Goal: Navigation & Orientation: Understand site structure

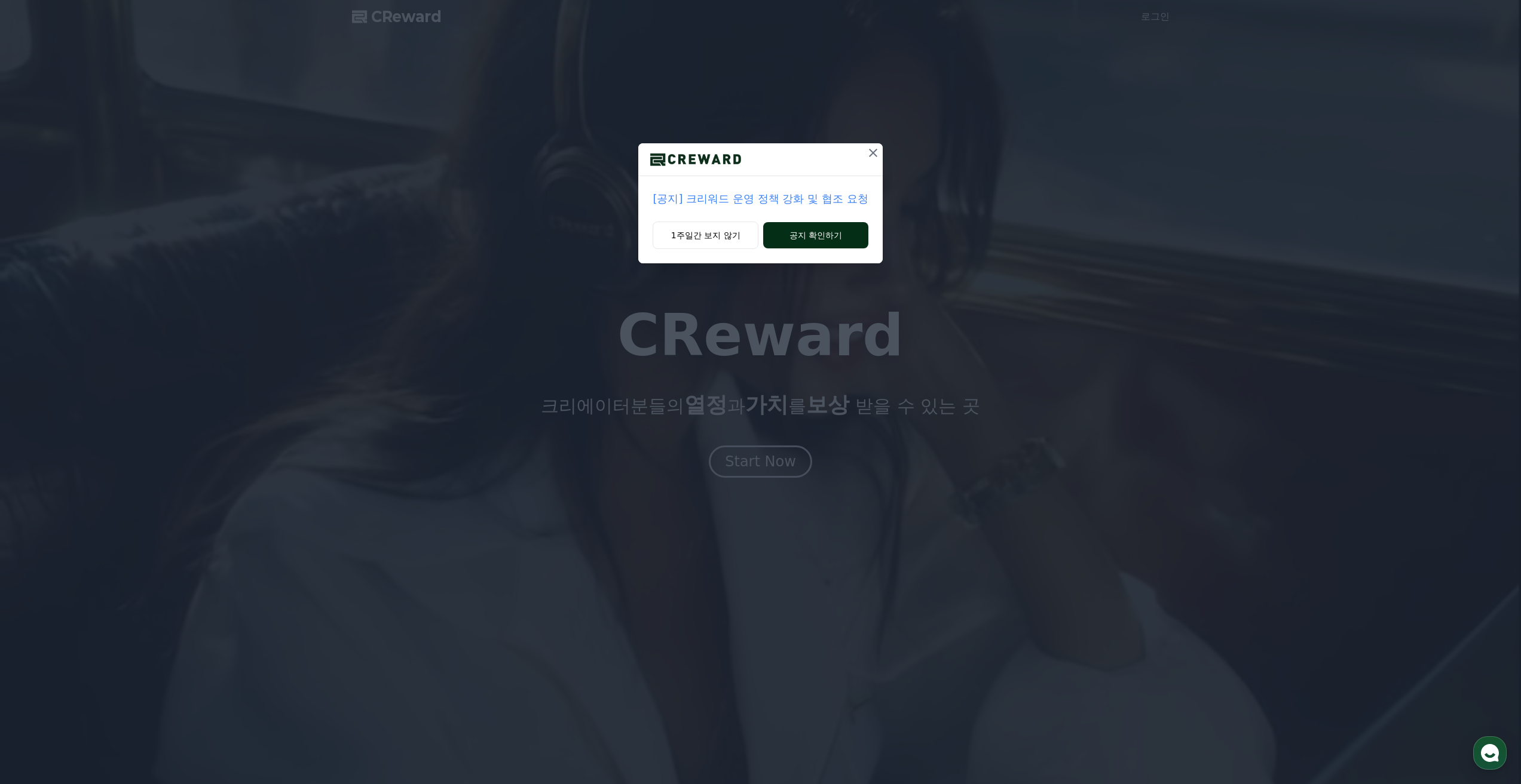
click at [808, 232] on button "공지 확인하기" at bounding box center [815, 235] width 105 height 26
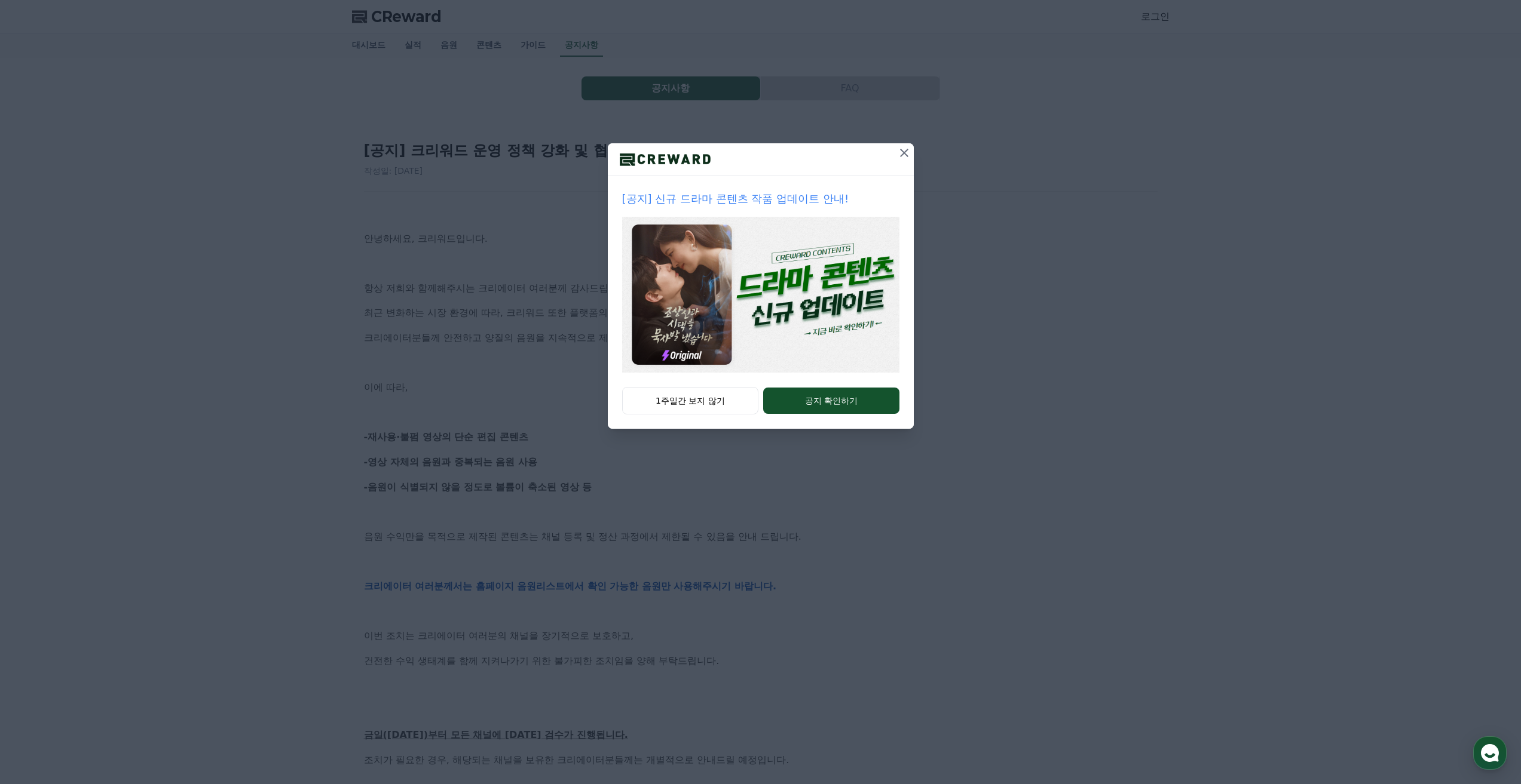
click at [898, 147] on icon at bounding box center [904, 153] width 14 height 14
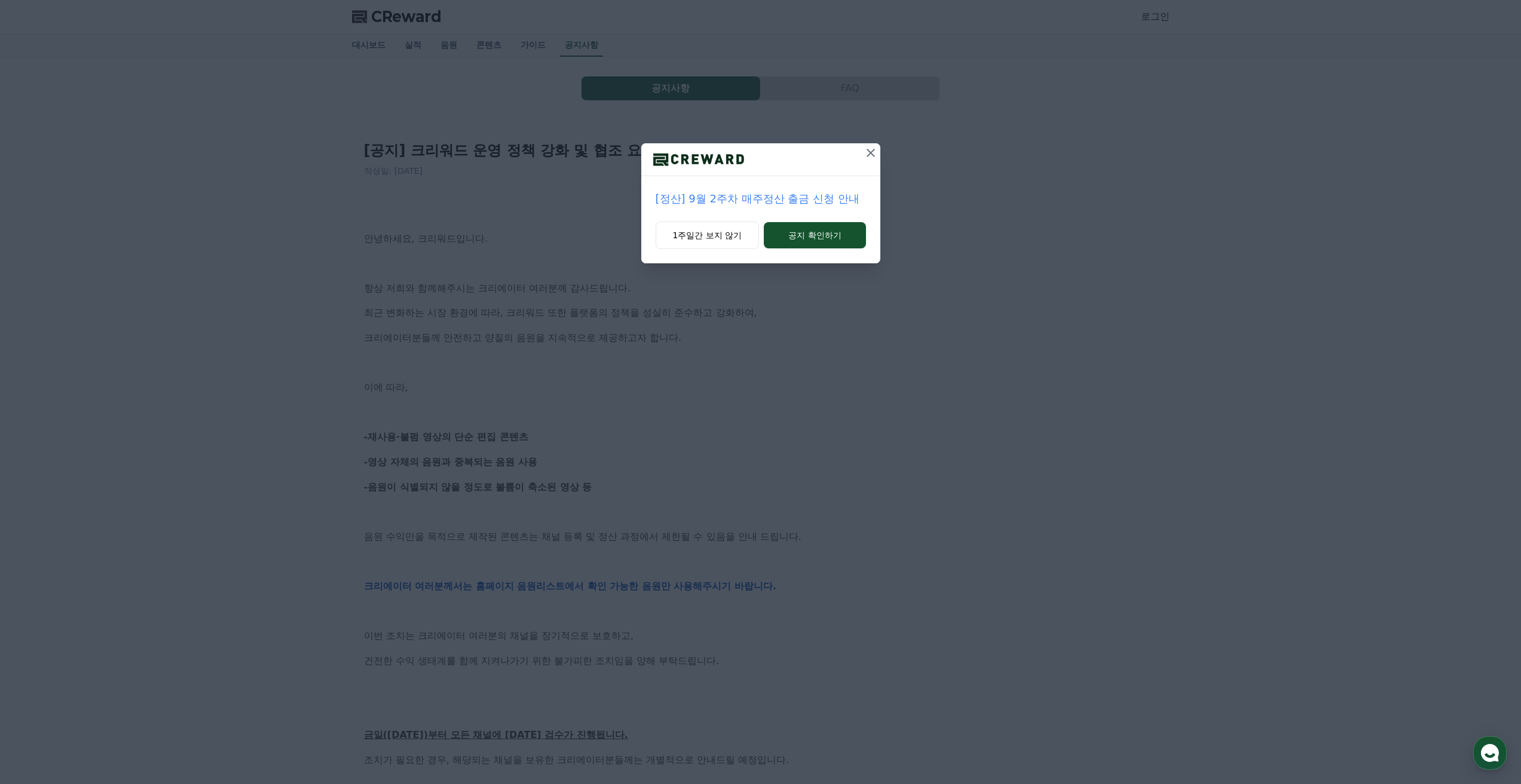
click at [869, 152] on icon at bounding box center [871, 153] width 8 height 8
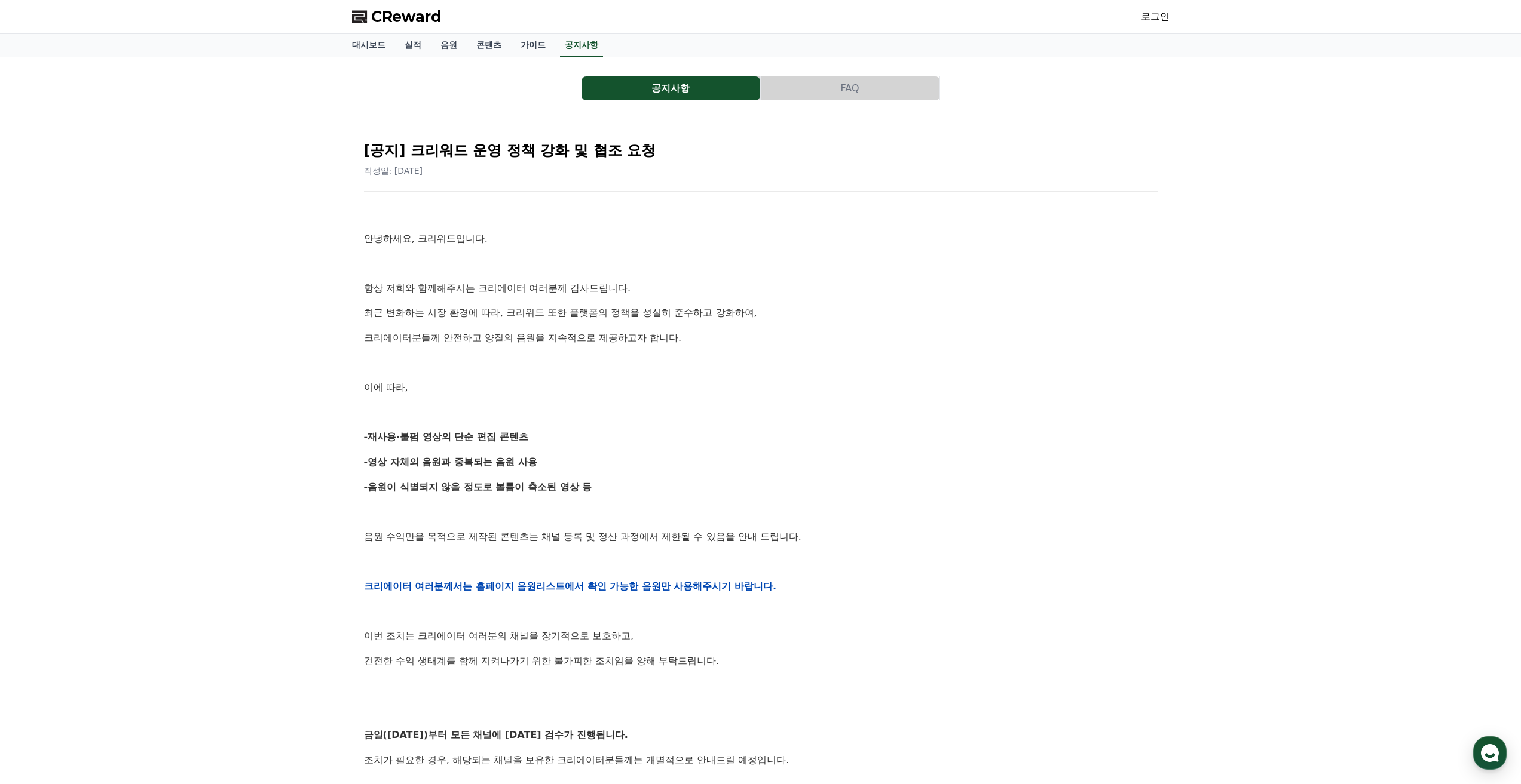
click at [605, 396] on div "안녕하세요, 크리워드입니다. 항상 저희와 함께해주시는 크리에이터 여러분께 감사드립니다. 최근 변화하는 시장 환경에 따라, 크리워드 또한 플랫폼…" at bounding box center [760, 586] width 793 height 760
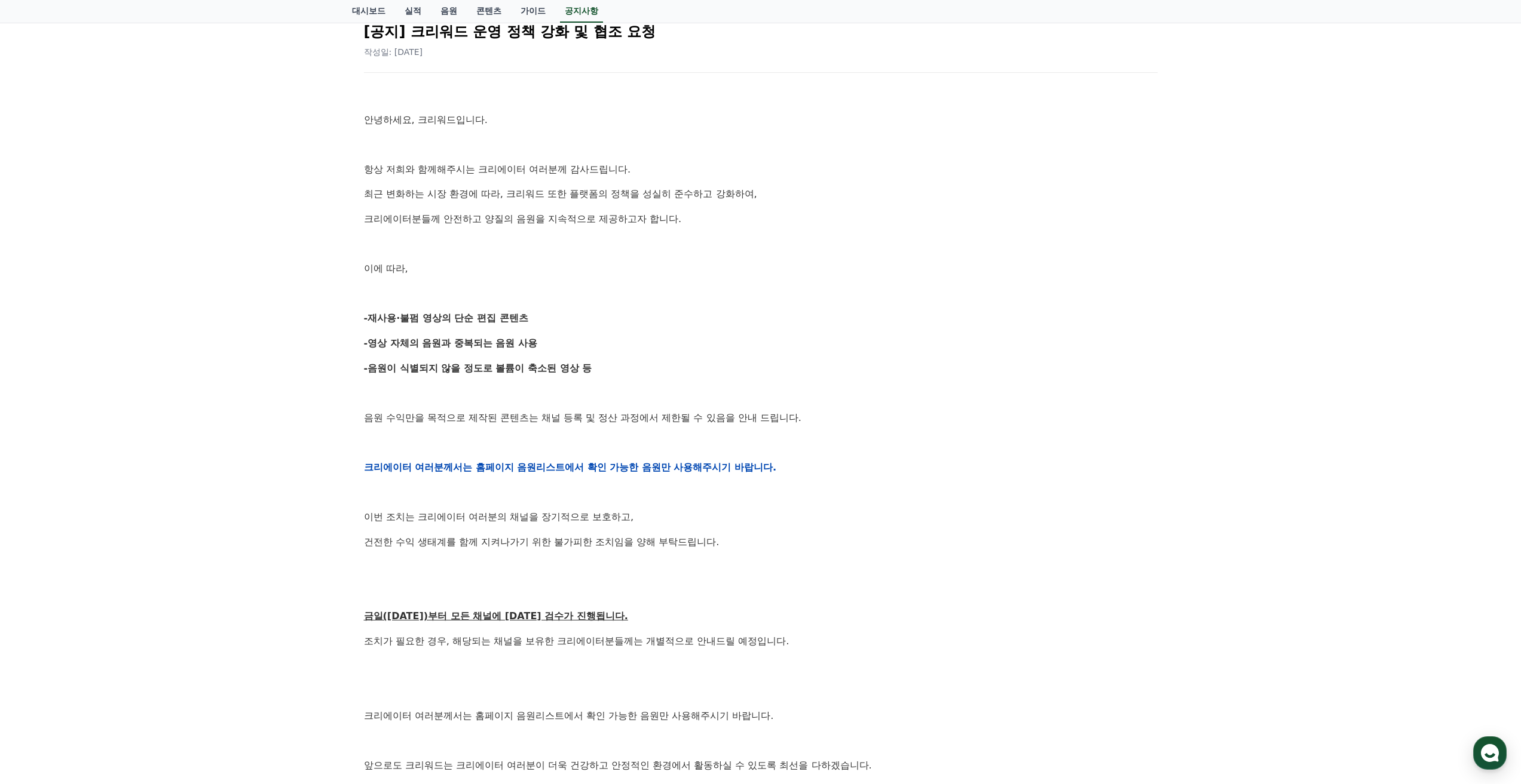
scroll to position [358, 0]
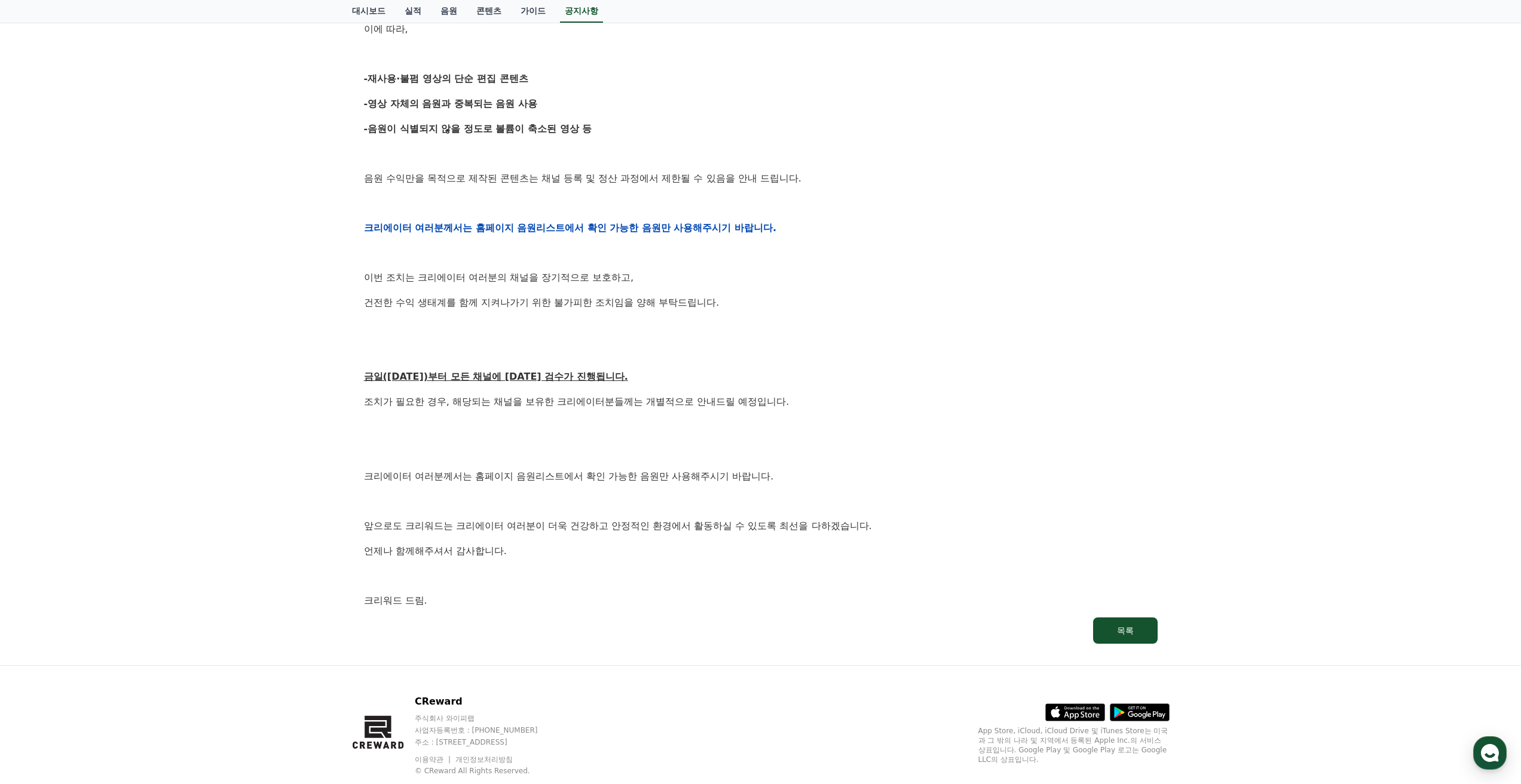
click at [788, 470] on div "안녕하세요, 크리워드입니다. 항상 저희와 함께해주시는 크리에이터 여러분께 감사드립니다. 최근 변화하는 시장 환경에 따라, 크리워드 또한 플랫폼…" at bounding box center [760, 227] width 793 height 760
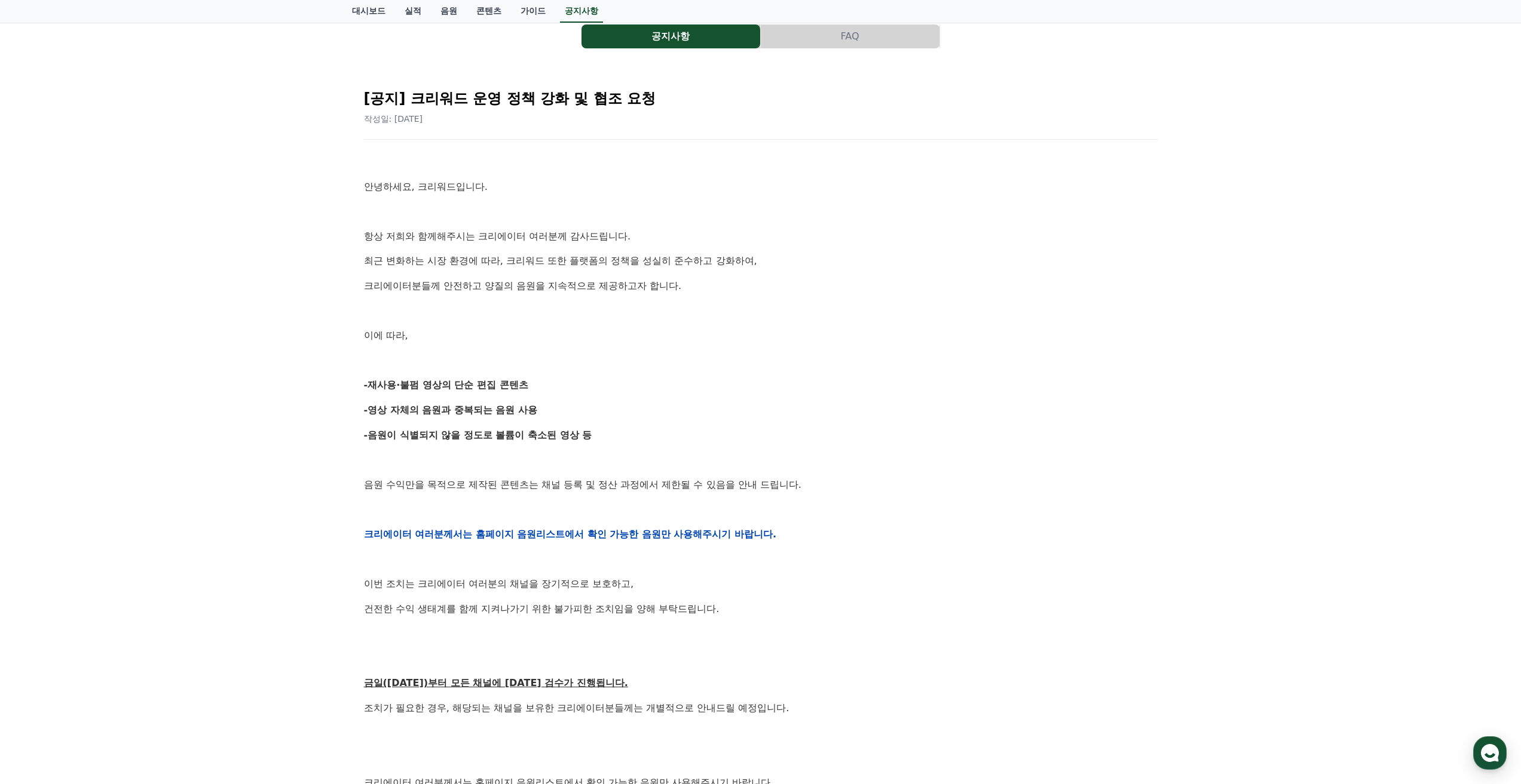
scroll to position [0, 0]
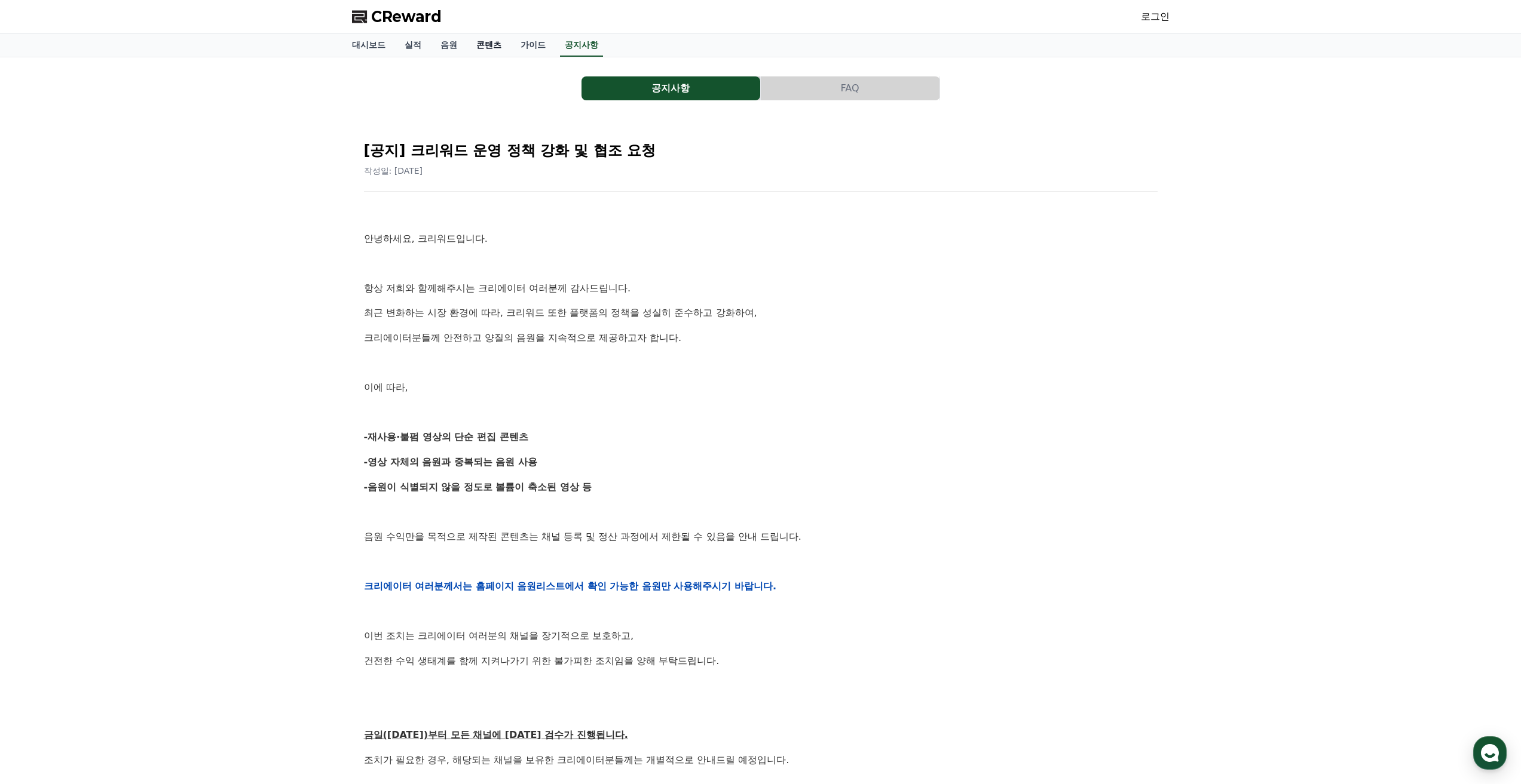
click at [484, 48] on link "콘텐츠" at bounding box center [489, 46] width 44 height 22
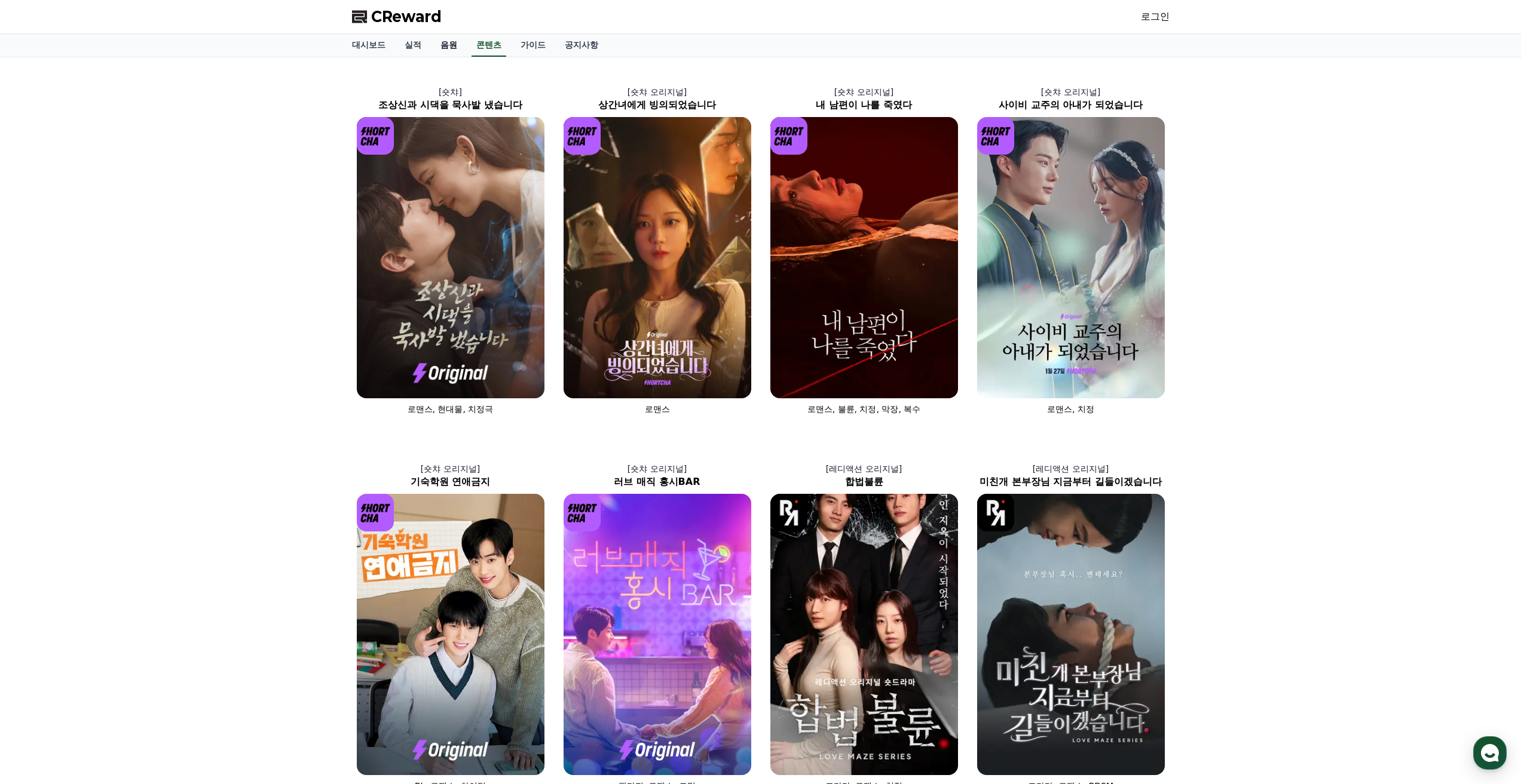
click at [458, 48] on link "음원" at bounding box center [449, 46] width 36 height 22
click at [458, 48] on link "음원" at bounding box center [449, 46] width 26 height 22
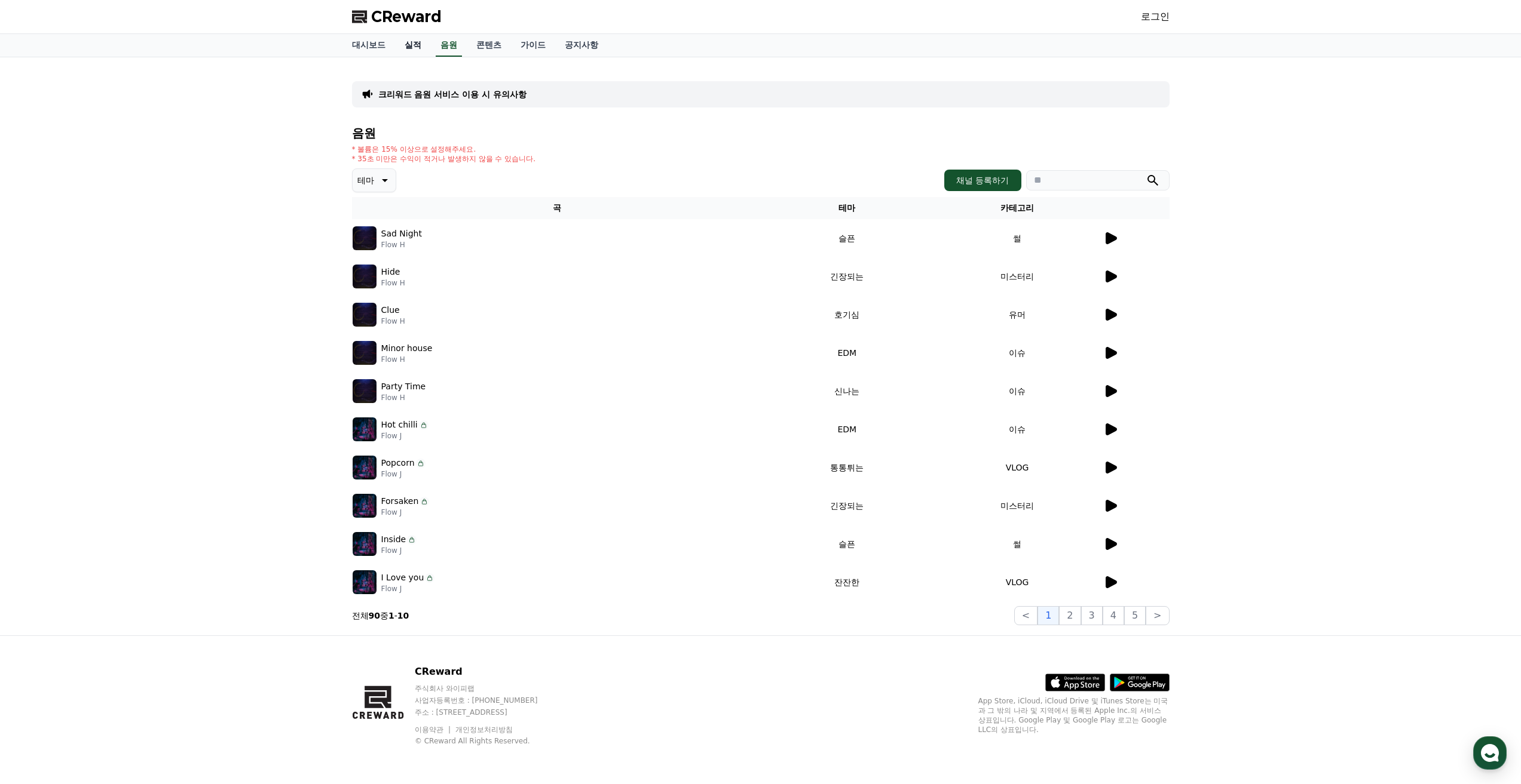
click at [408, 46] on link "실적" at bounding box center [413, 46] width 36 height 22
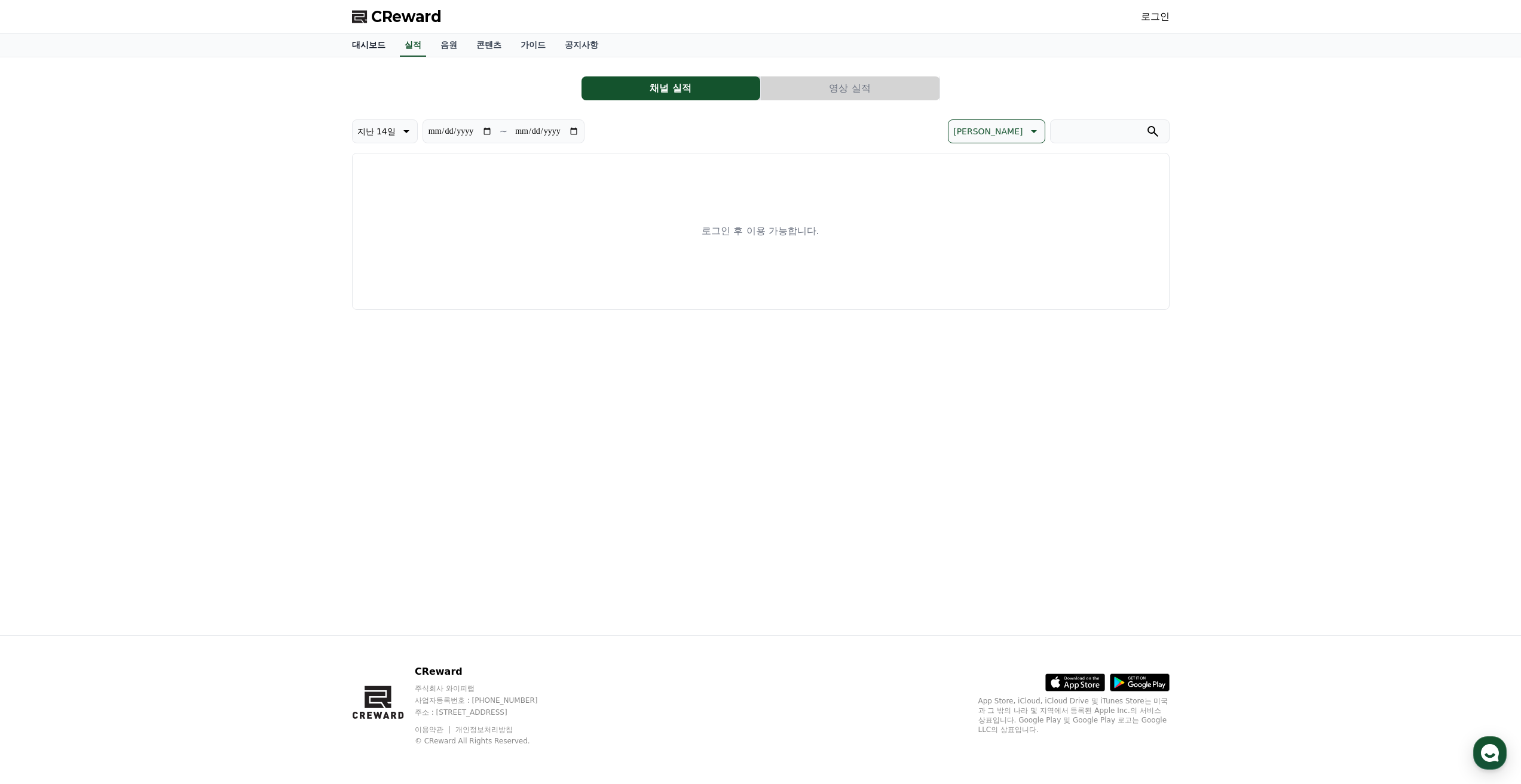
click at [362, 47] on link "대시보드" at bounding box center [369, 46] width 53 height 22
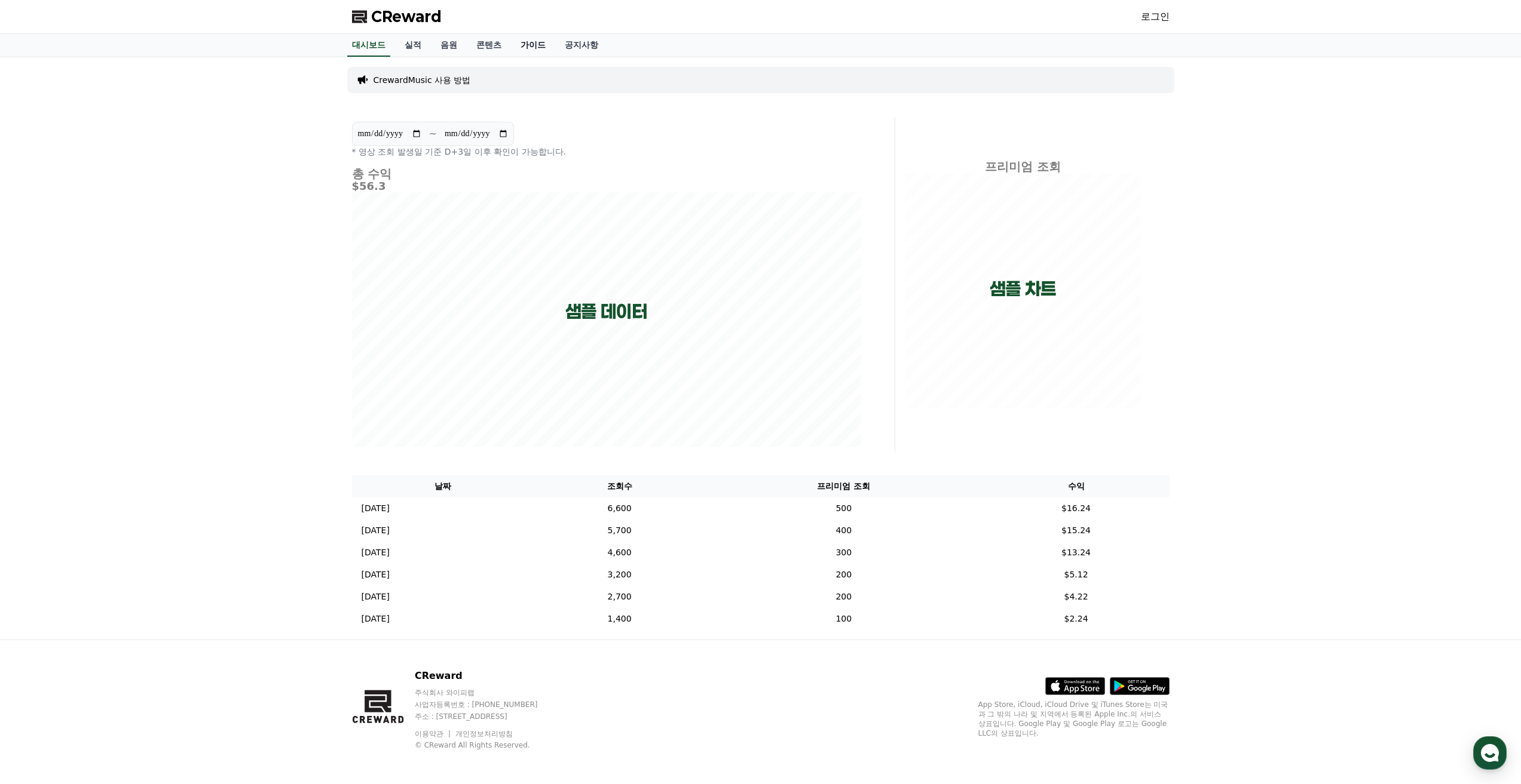
click at [529, 46] on link "가이드" at bounding box center [533, 46] width 44 height 22
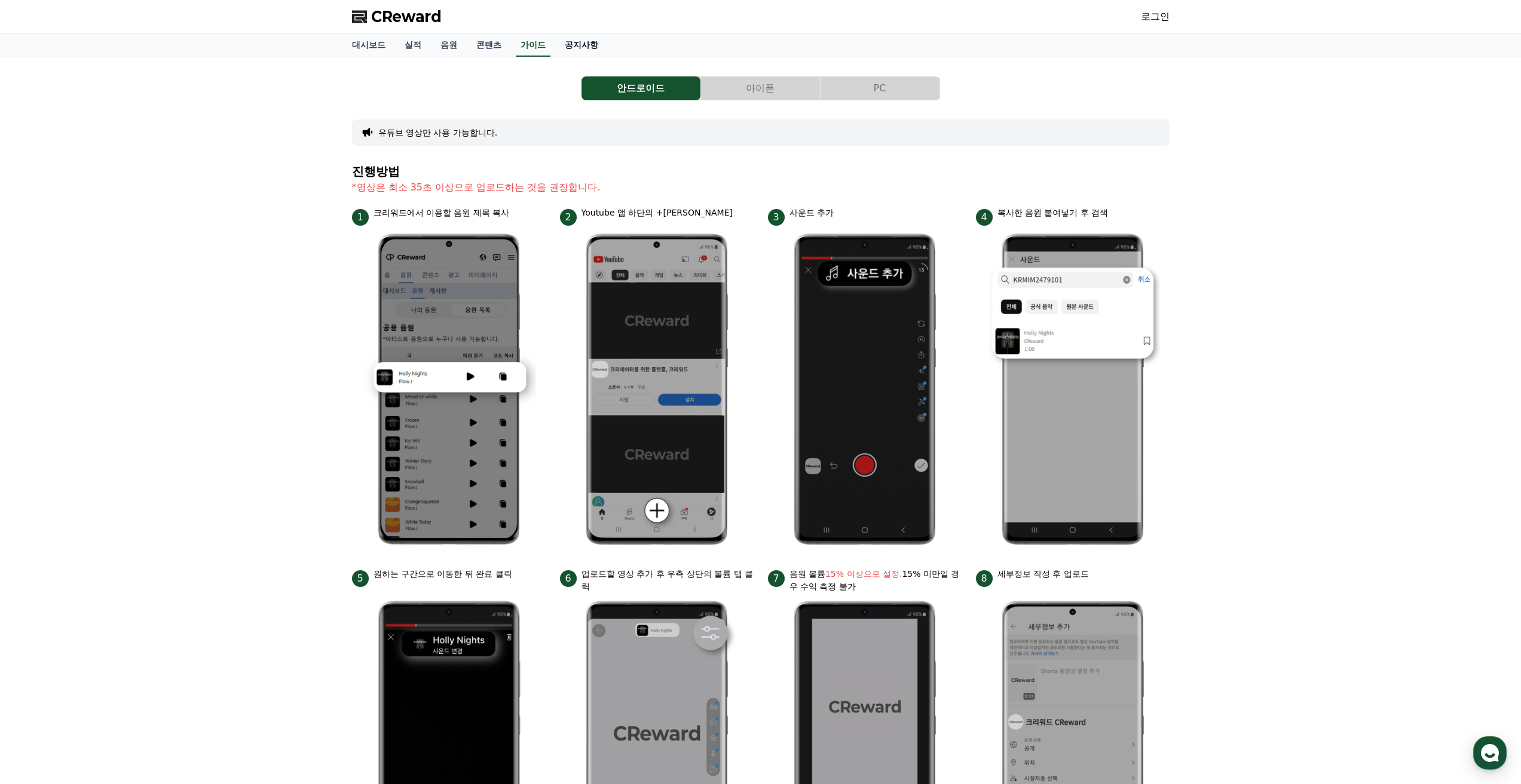
click at [573, 55] on link "공지사항" at bounding box center [581, 46] width 53 height 22
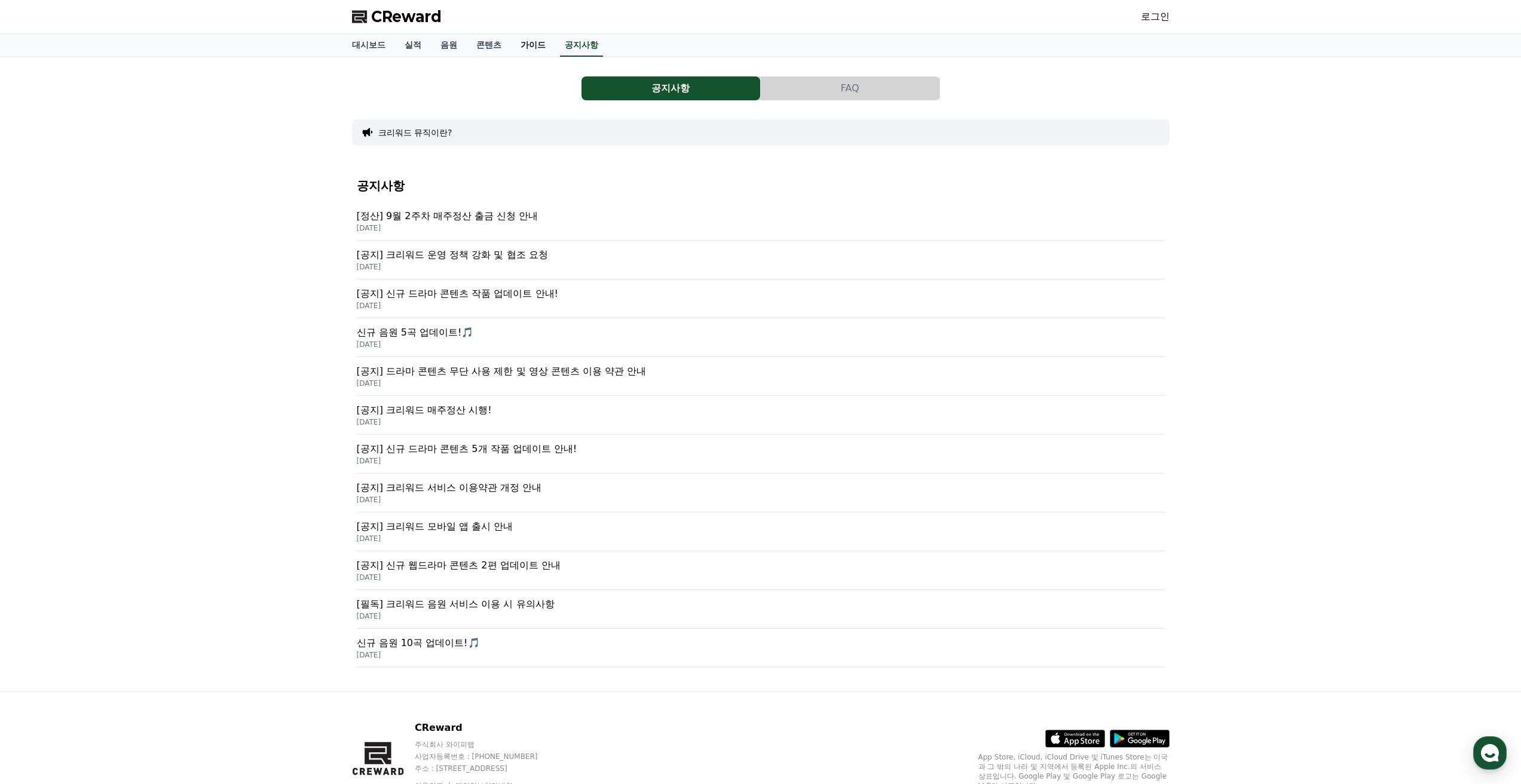
click at [531, 48] on link "가이드" at bounding box center [533, 46] width 44 height 22
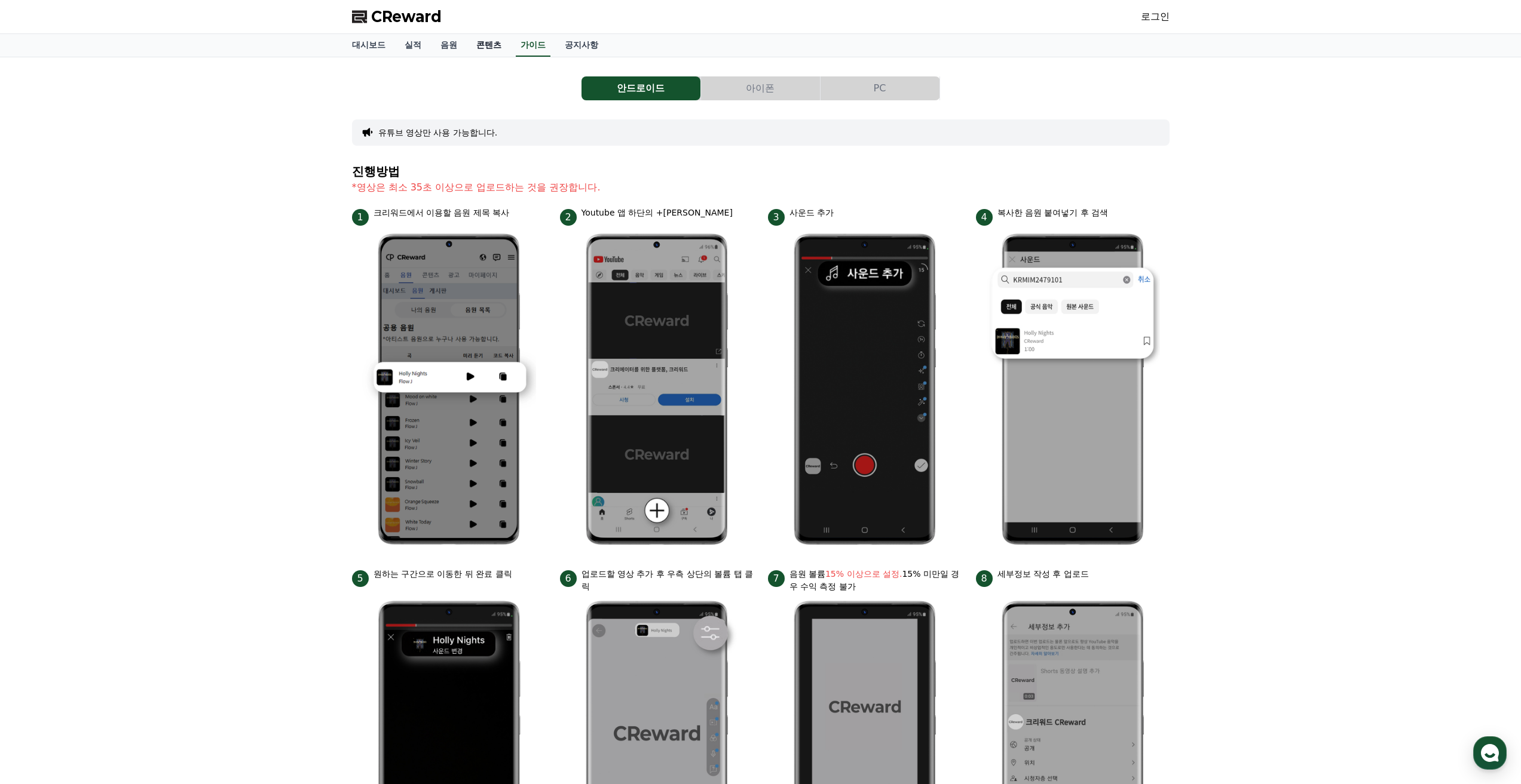
click at [486, 49] on link "콘텐츠" at bounding box center [489, 46] width 44 height 22
